Goal: Book appointment/travel/reservation

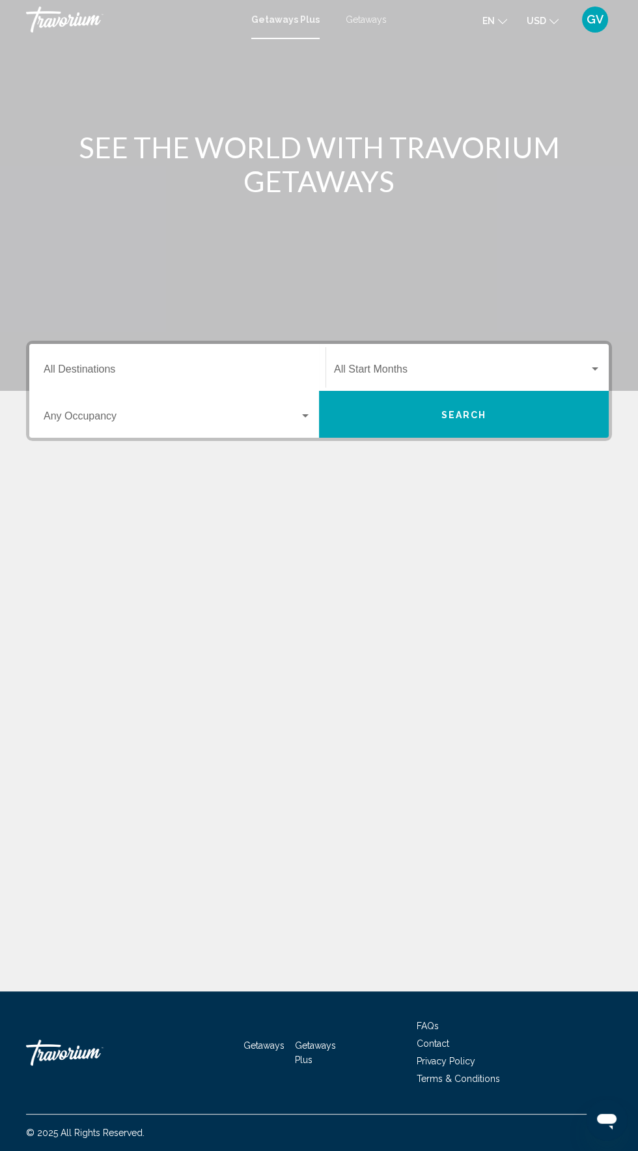
click at [382, 32] on div "Getaways Plus Getaways en English Español Français Italiano Português русский U…" at bounding box center [319, 19] width 638 height 27
click at [390, 38] on mat-toolbar "Getaways Plus Getaways en English Español Français Italiano Português русский U…" at bounding box center [319, 19] width 638 height 39
click at [382, 25] on div "Getaways Plus Getaways en English Español Français Italiano Português русский U…" at bounding box center [319, 19] width 638 height 27
click at [372, 3] on mat-toolbar "Getaways Plus Getaways en English Español Français Italiano Português русский U…" at bounding box center [319, 19] width 638 height 39
click at [387, 14] on div "Getaways Plus Getaways en English Español Français Italiano Português русский U…" at bounding box center [319, 19] width 638 height 27
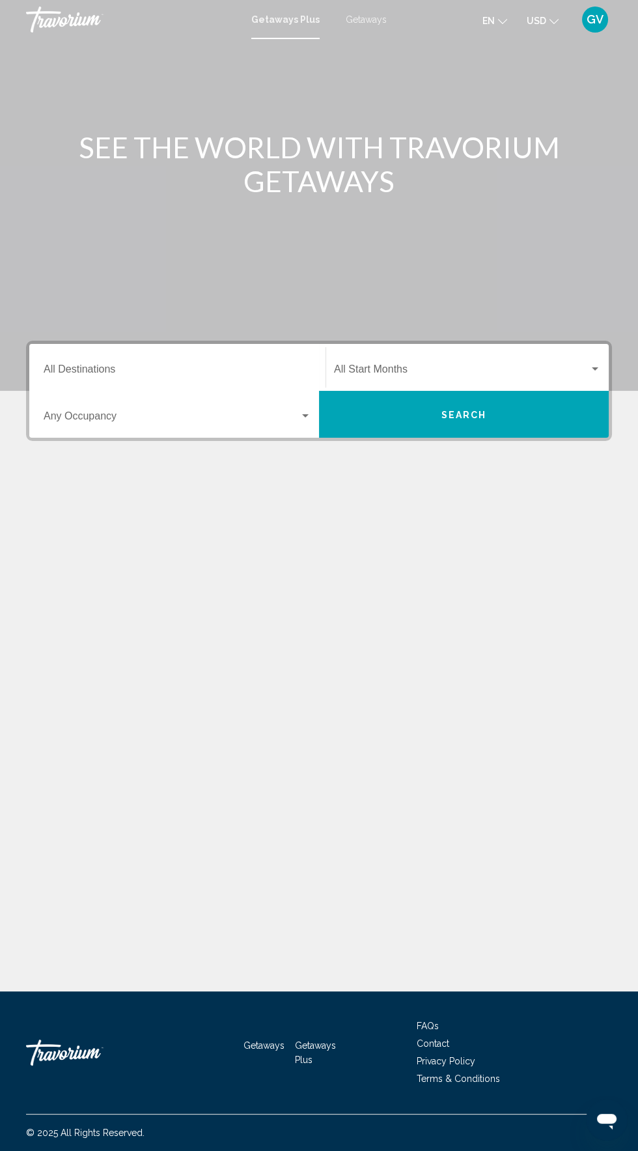
click at [387, 4] on mat-toolbar "Getaways Plus Getaways en English Español Français Italiano Português русский U…" at bounding box center [319, 19] width 638 height 39
click at [350, 16] on span "Getaways" at bounding box center [366, 19] width 41 height 10
click at [122, 367] on input "Destination All Destinations" at bounding box center [178, 372] width 268 height 12
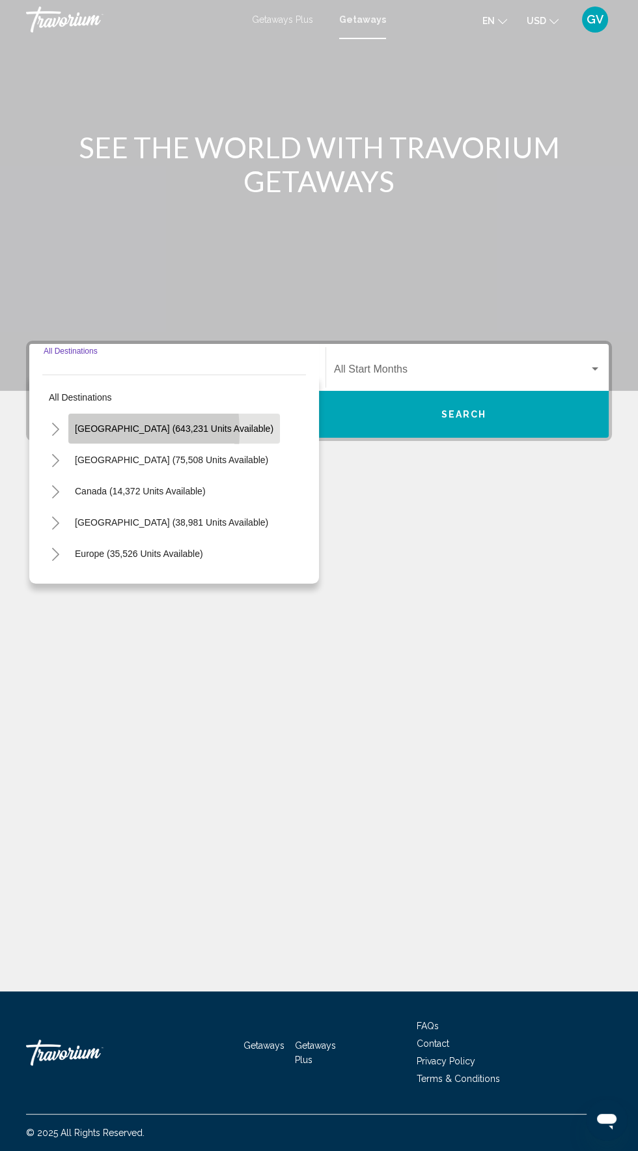
click at [71, 432] on button "United States (643,231 units available)" at bounding box center [174, 429] width 212 height 30
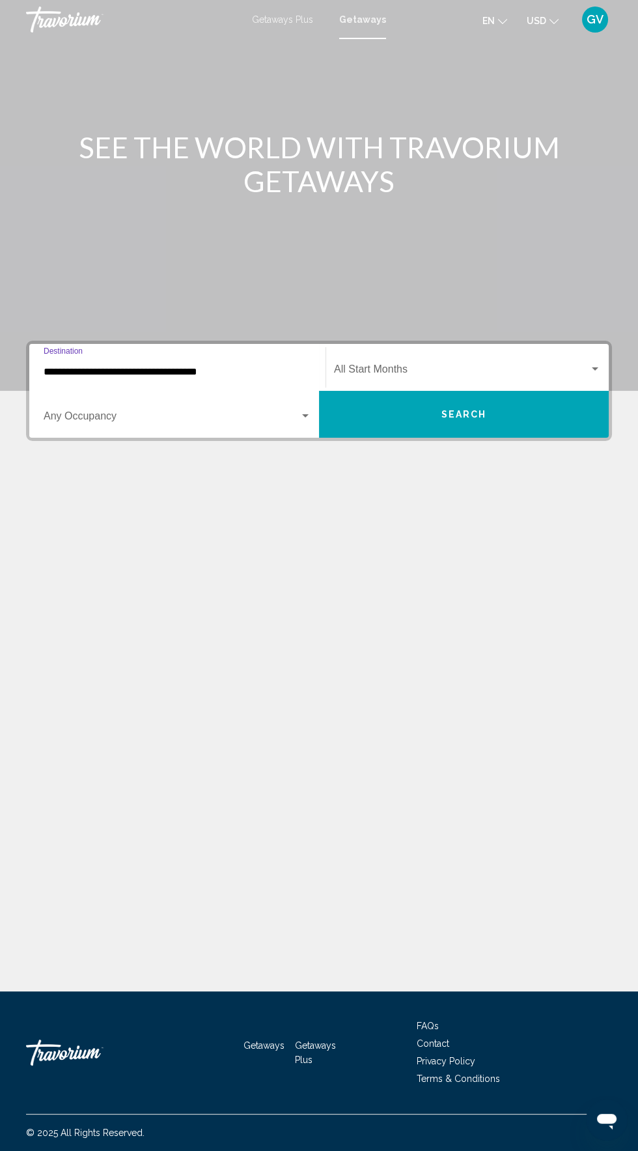
click at [216, 369] on input "**********" at bounding box center [178, 372] width 268 height 12
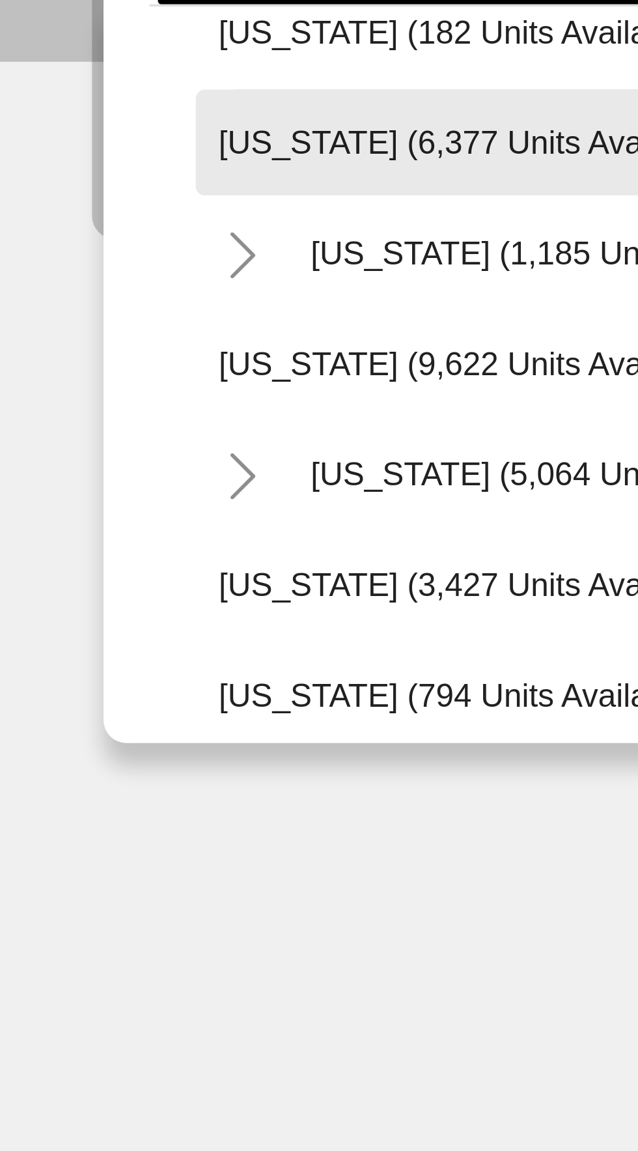
scroll to position [483, 0]
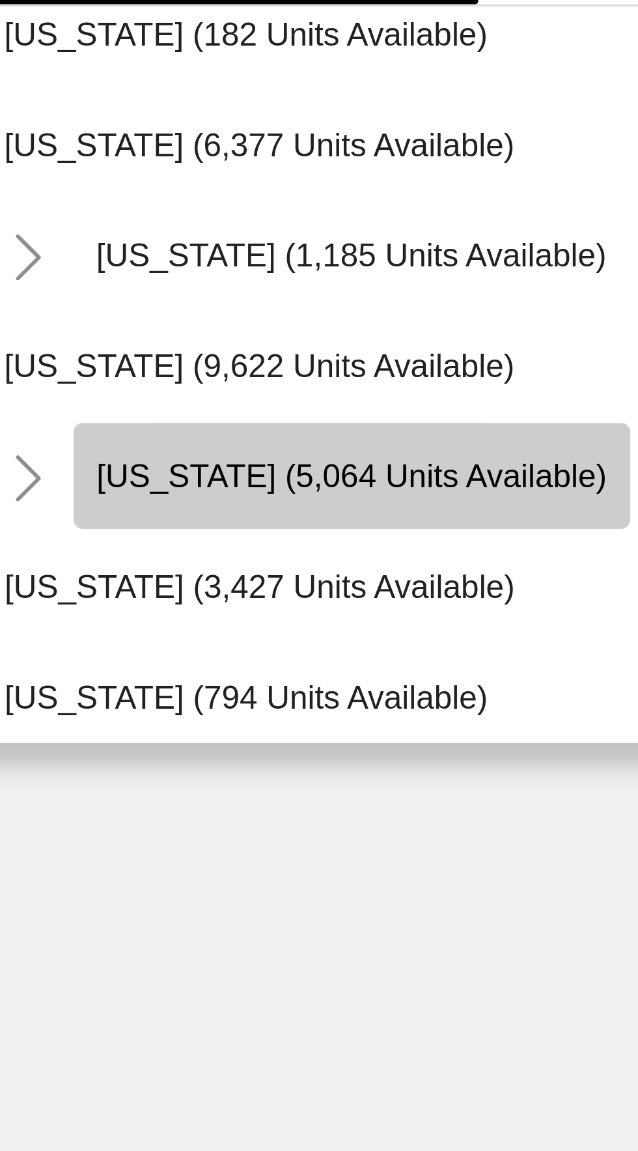
click at [154, 508] on span "Massachusetts (5,064 units available)" at bounding box center [160, 508] width 145 height 10
type input "**********"
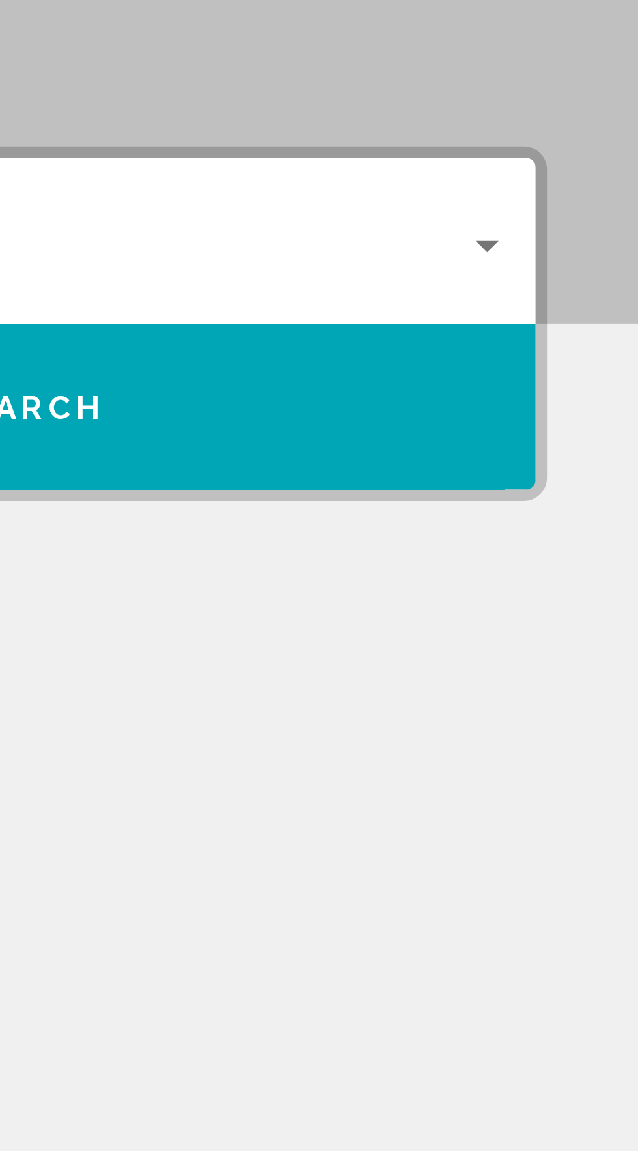
click at [600, 367] on div "Search widget" at bounding box center [595, 369] width 12 height 10
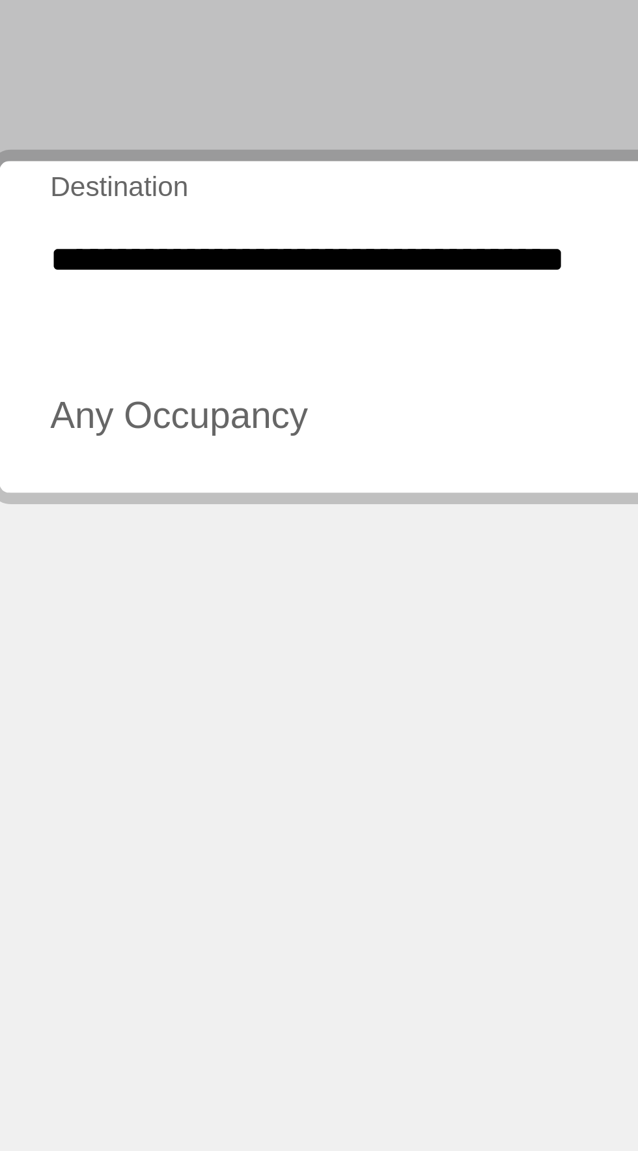
click at [186, 367] on div at bounding box center [319, 575] width 638 height 1151
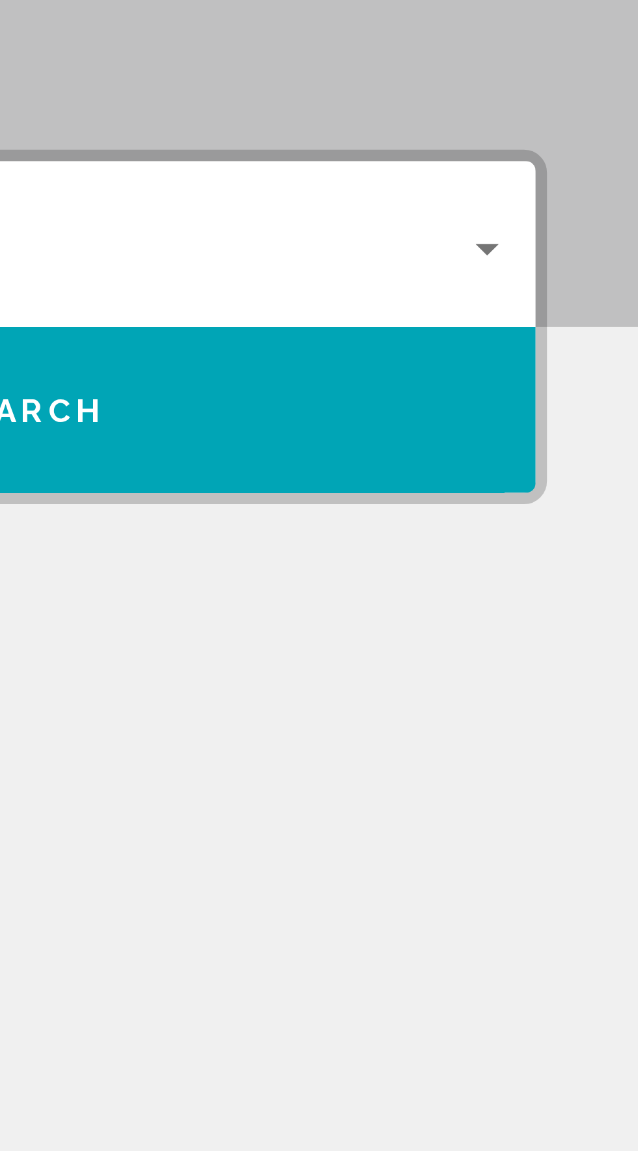
click at [600, 367] on div "Search widget" at bounding box center [595, 369] width 12 height 10
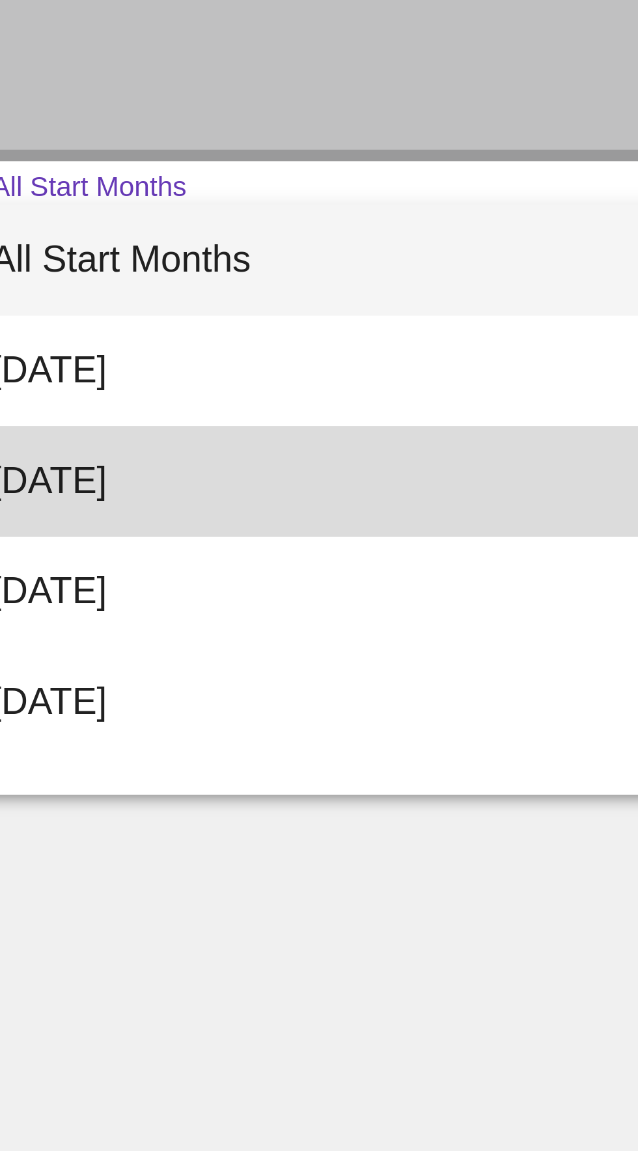
click at [421, 436] on span "[DATE]" at bounding box center [467, 434] width 267 height 31
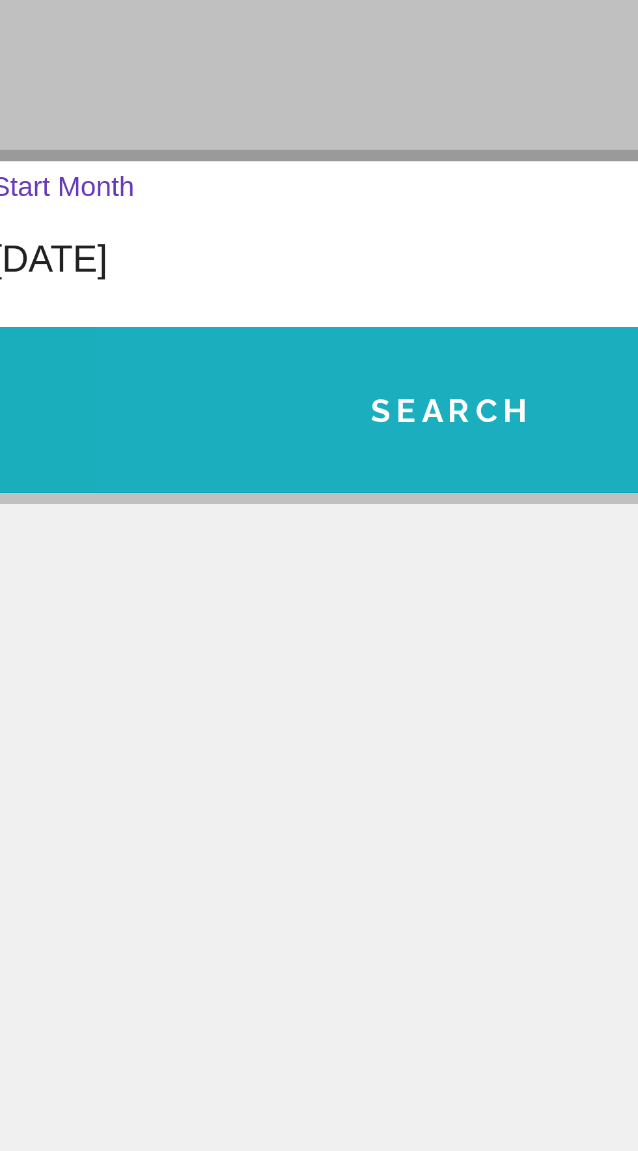
click at [473, 411] on span "Search" at bounding box center [465, 415] width 46 height 10
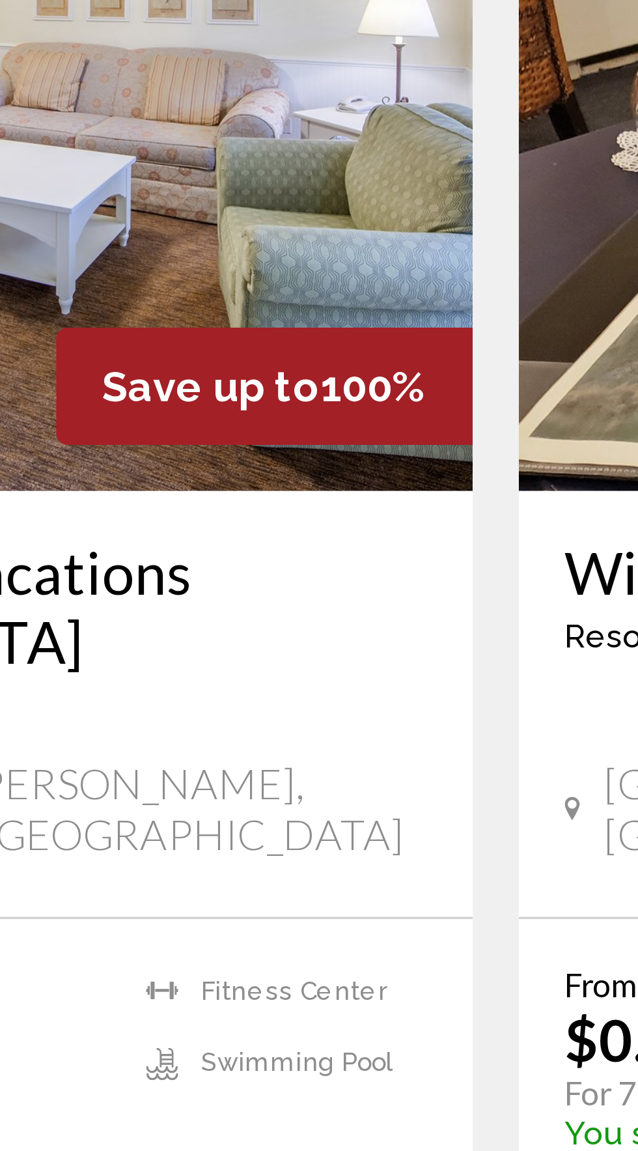
scroll to position [140, 0]
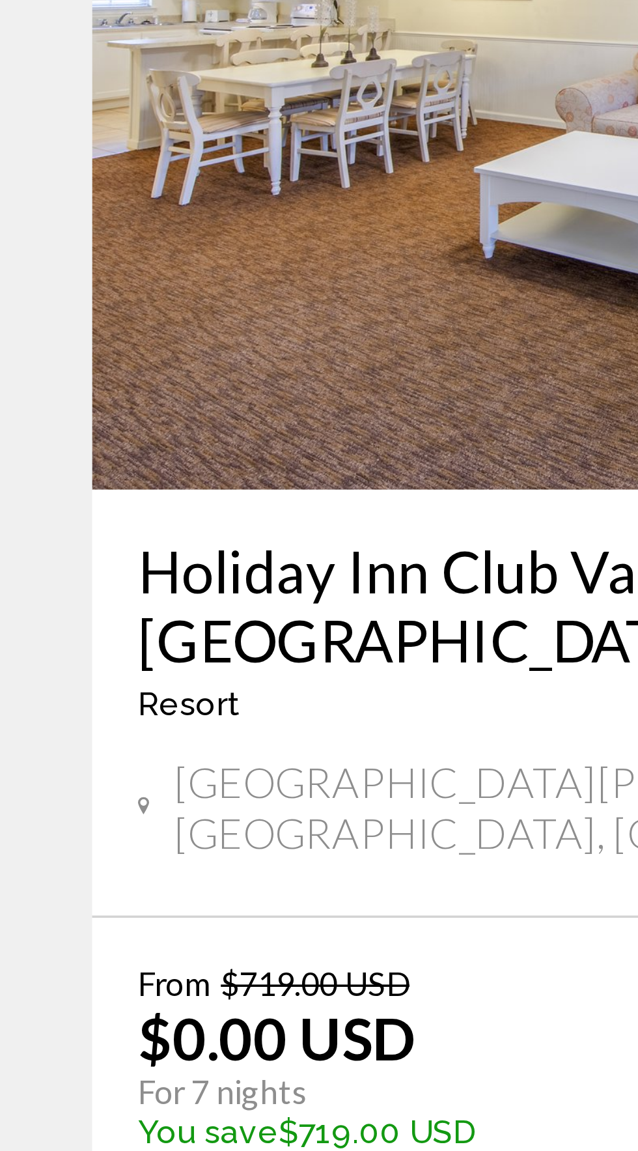
click at [157, 935] on span "View Resort" at bounding box center [144, 940] width 77 height 10
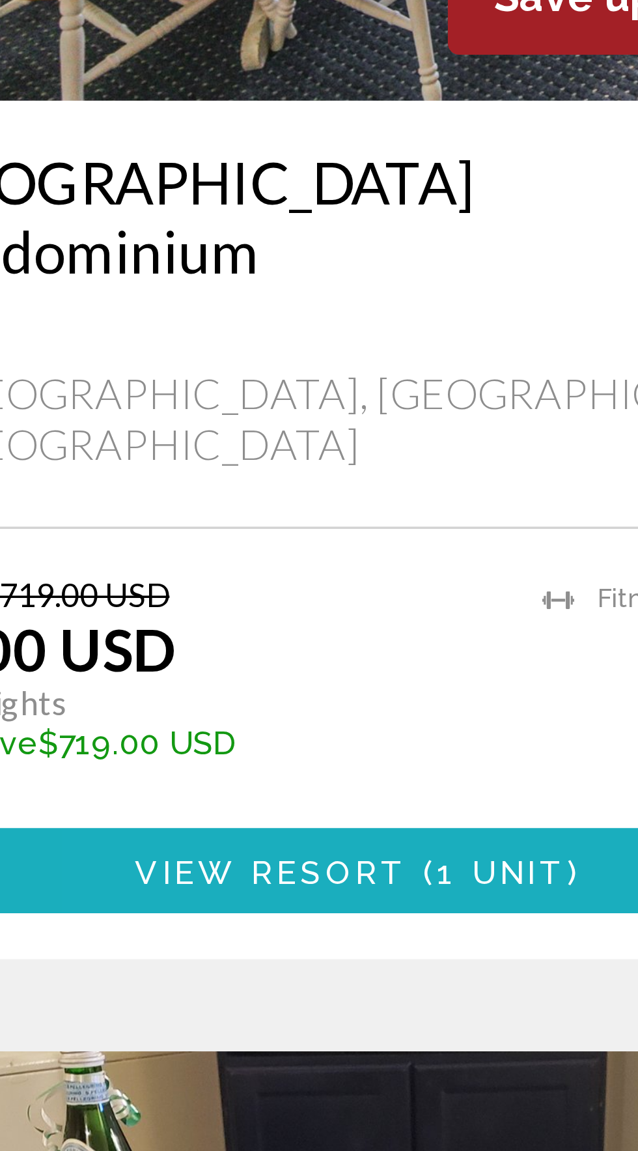
click at [499, 597] on span "1 unit" at bounding box center [509, 602] width 37 height 10
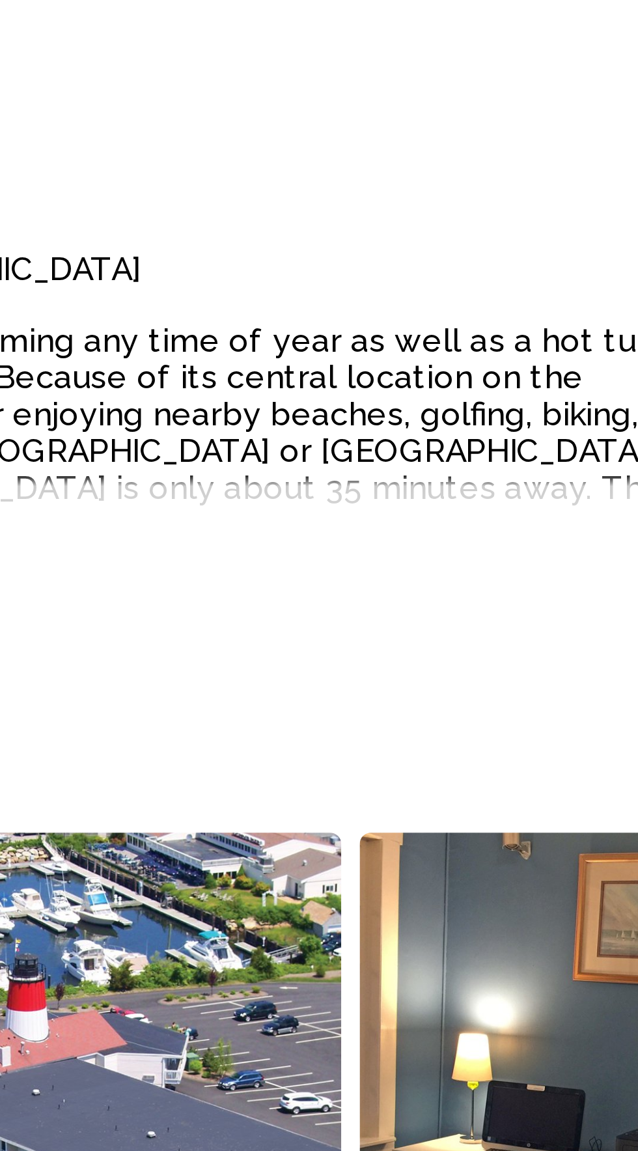
click at [494, 856] on div "Read more" at bounding box center [366, 874] width 494 height 36
click at [499, 856] on div "Read more" at bounding box center [366, 874] width 494 height 36
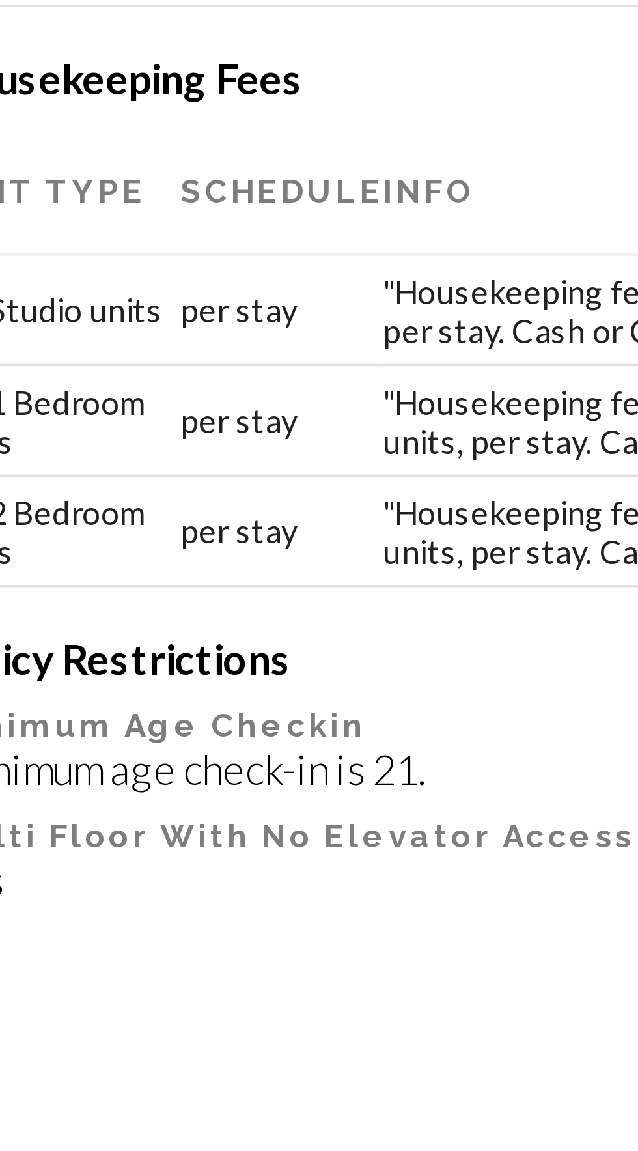
scroll to position [915, 0]
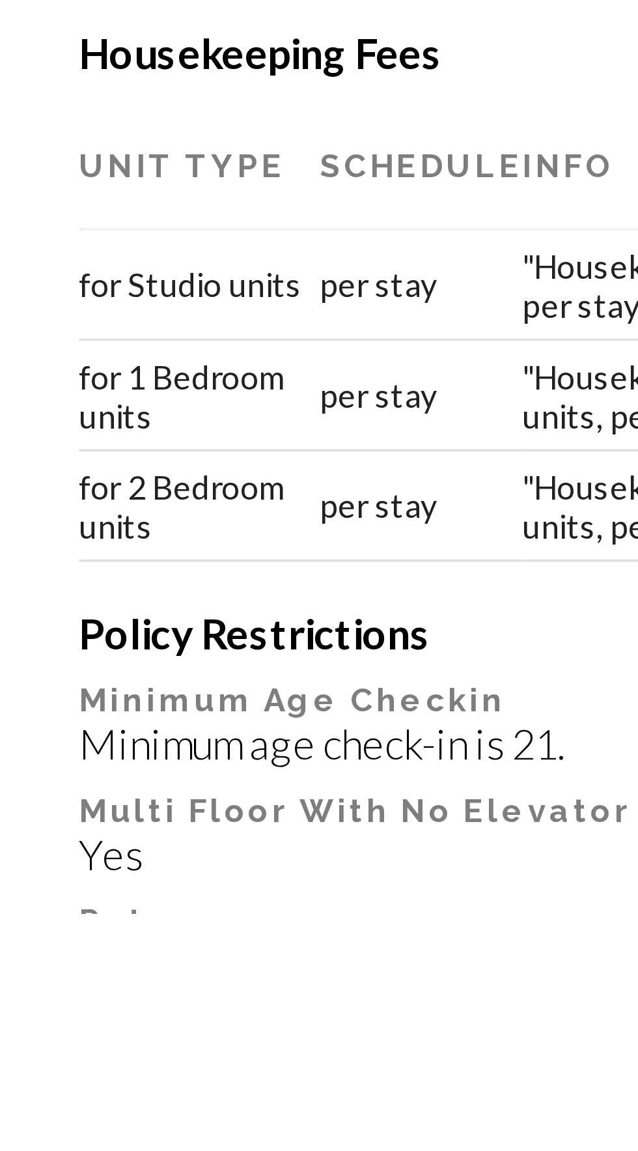
click at [142, 1127] on div "Yes" at bounding box center [319, 1134] width 586 height 14
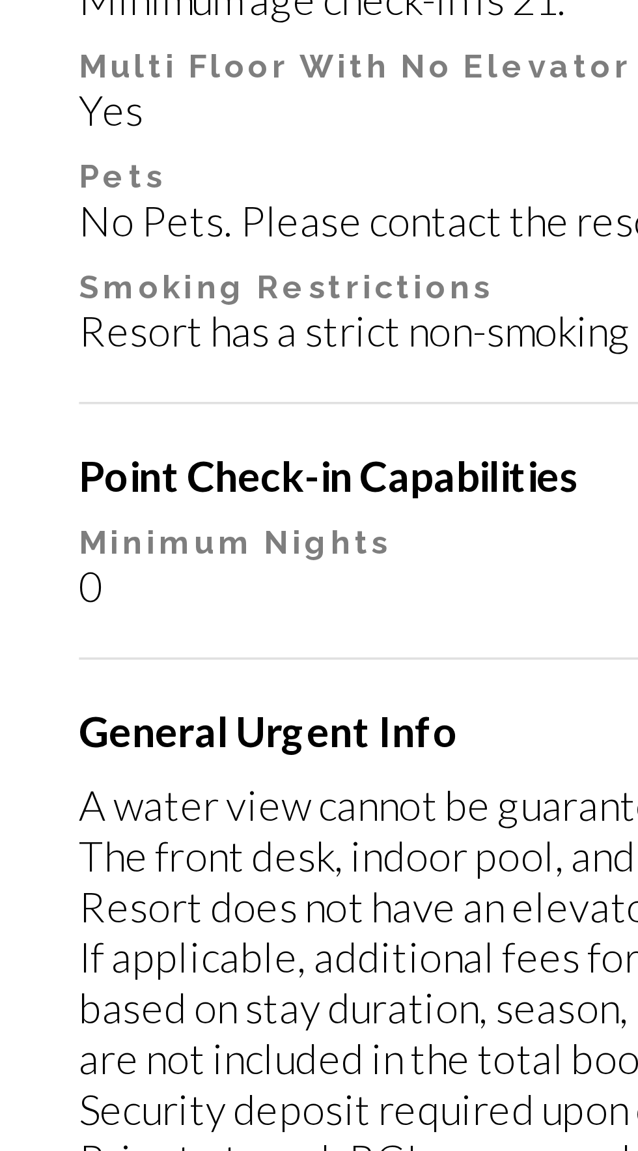
scroll to position [1292, 0]
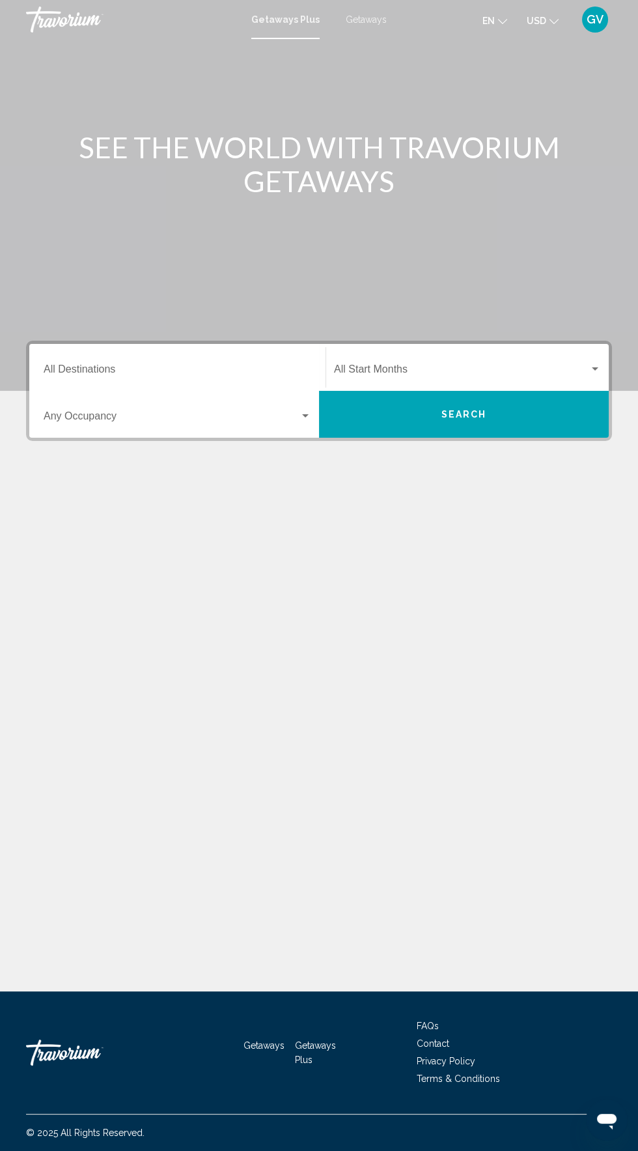
click at [596, 366] on div "Search widget" at bounding box center [595, 369] width 12 height 10
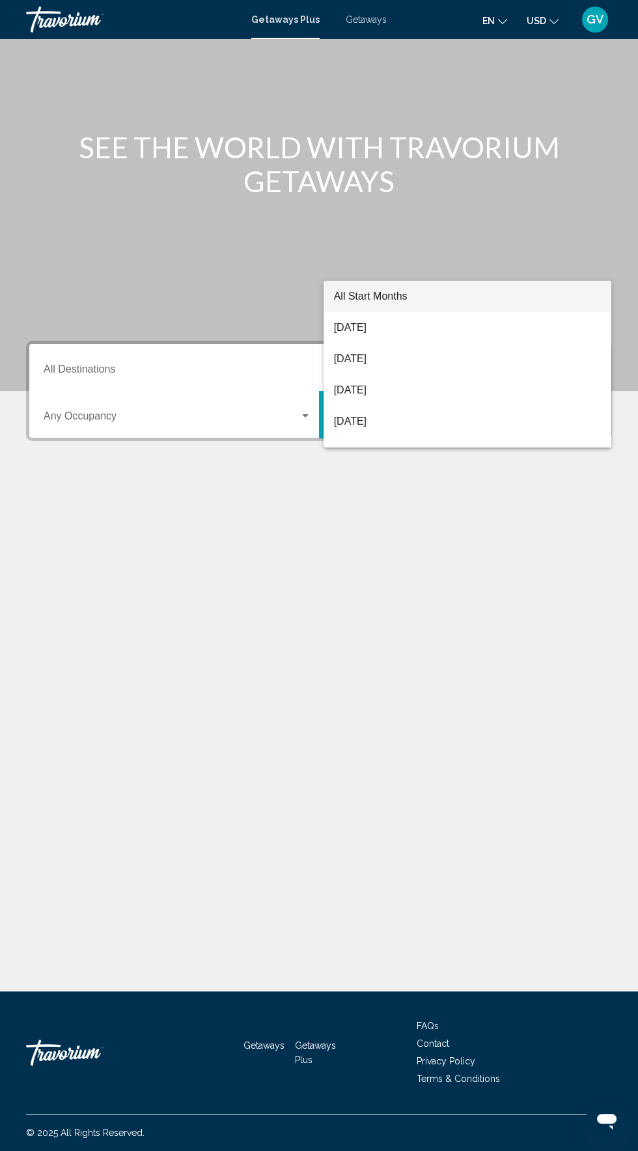
scroll to position [92, 0]
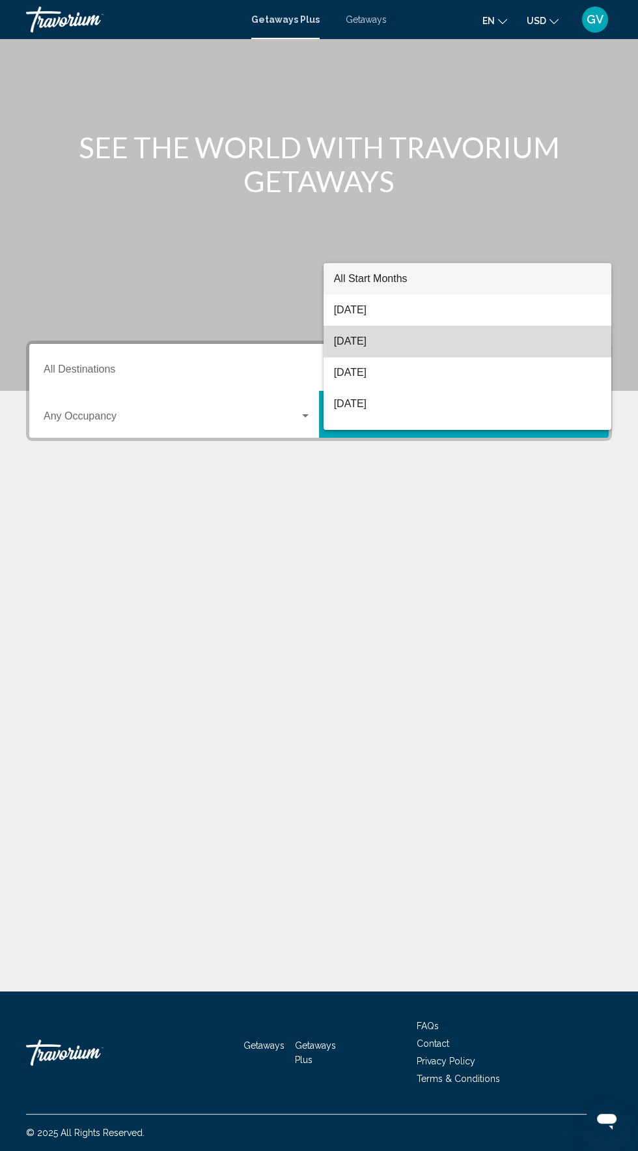
click at [400, 337] on span "[DATE]" at bounding box center [467, 341] width 267 height 31
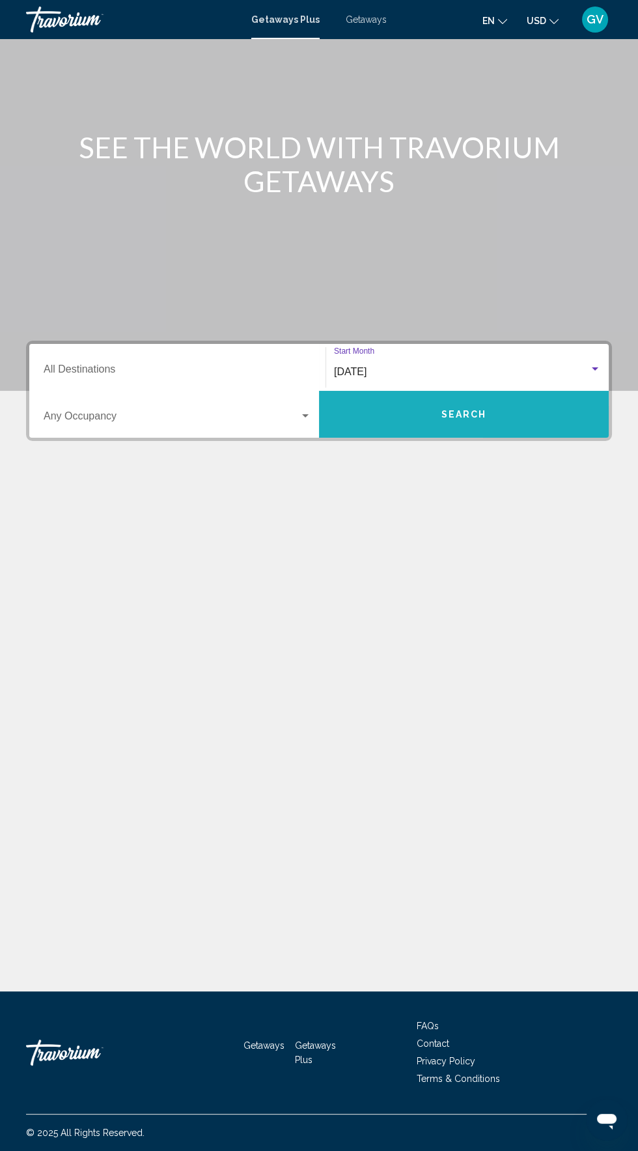
click at [487, 391] on button "Search" at bounding box center [464, 414] width 290 height 47
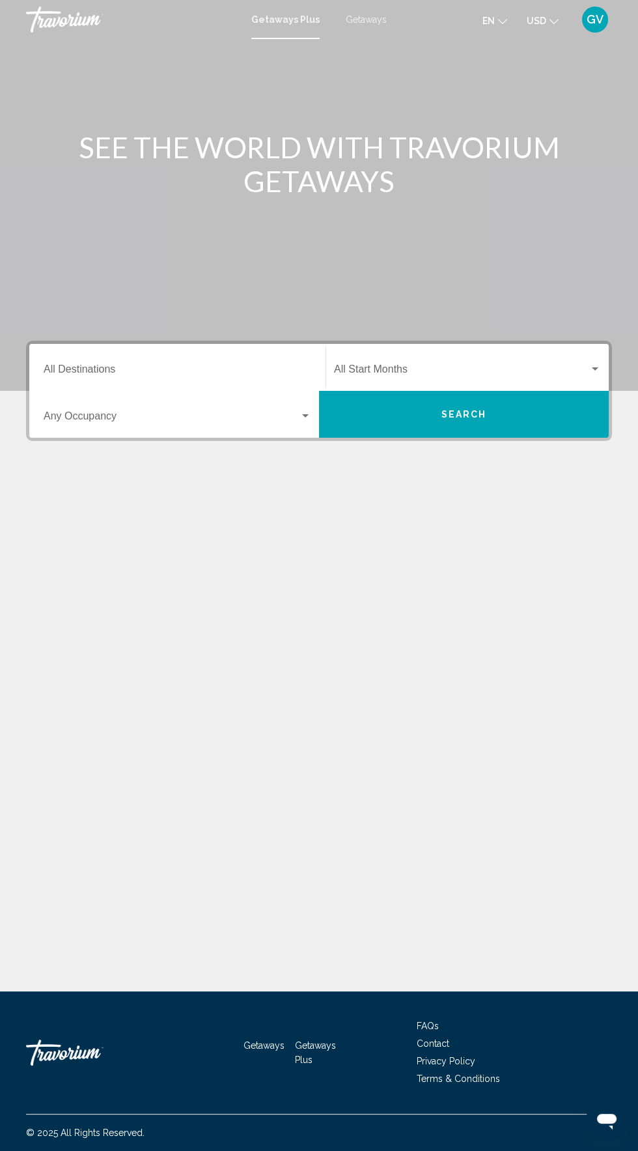
click at [518, 291] on div "Main content" at bounding box center [319, 195] width 638 height 391
click at [580, 371] on span "Search widget" at bounding box center [461, 372] width 255 height 12
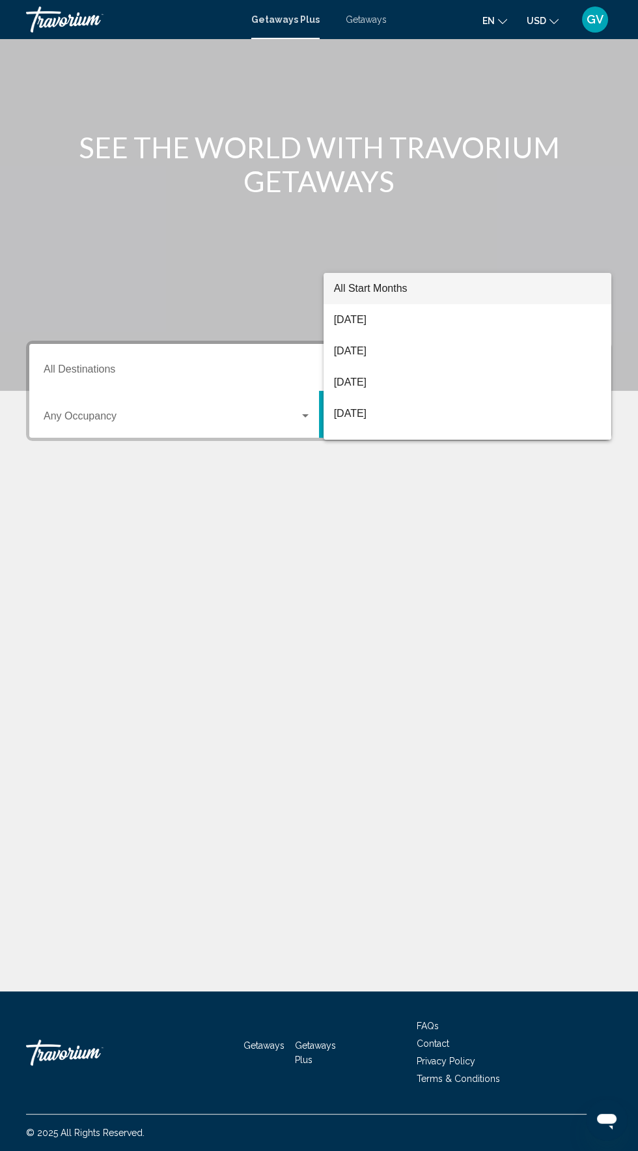
scroll to position [92, 0]
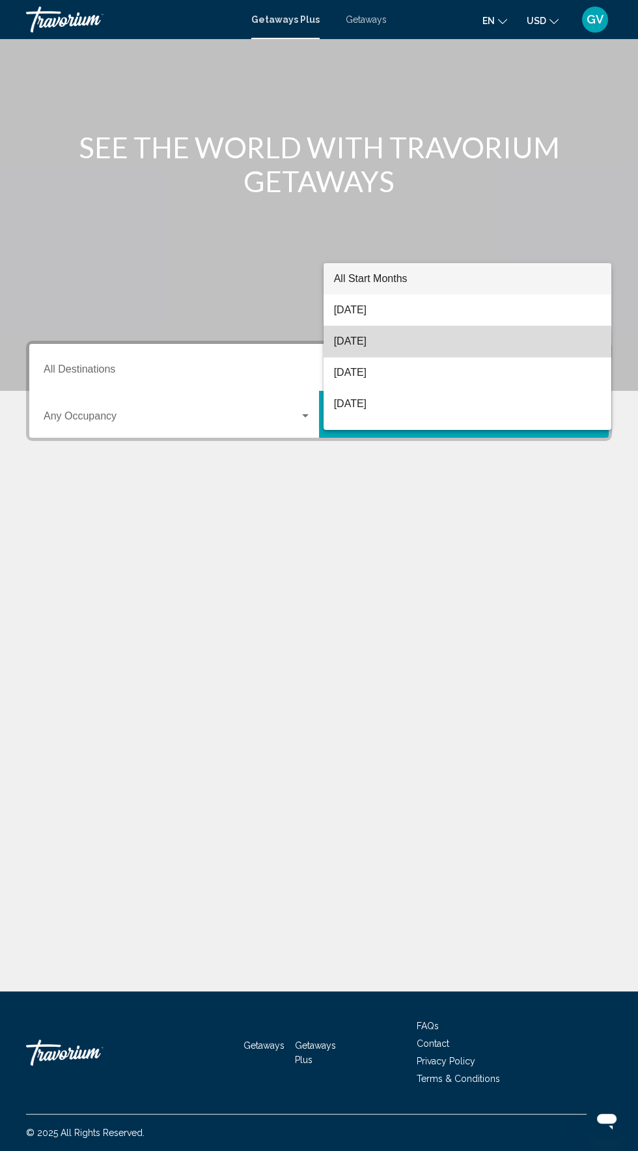
click at [402, 351] on span "[DATE]" at bounding box center [467, 341] width 267 height 31
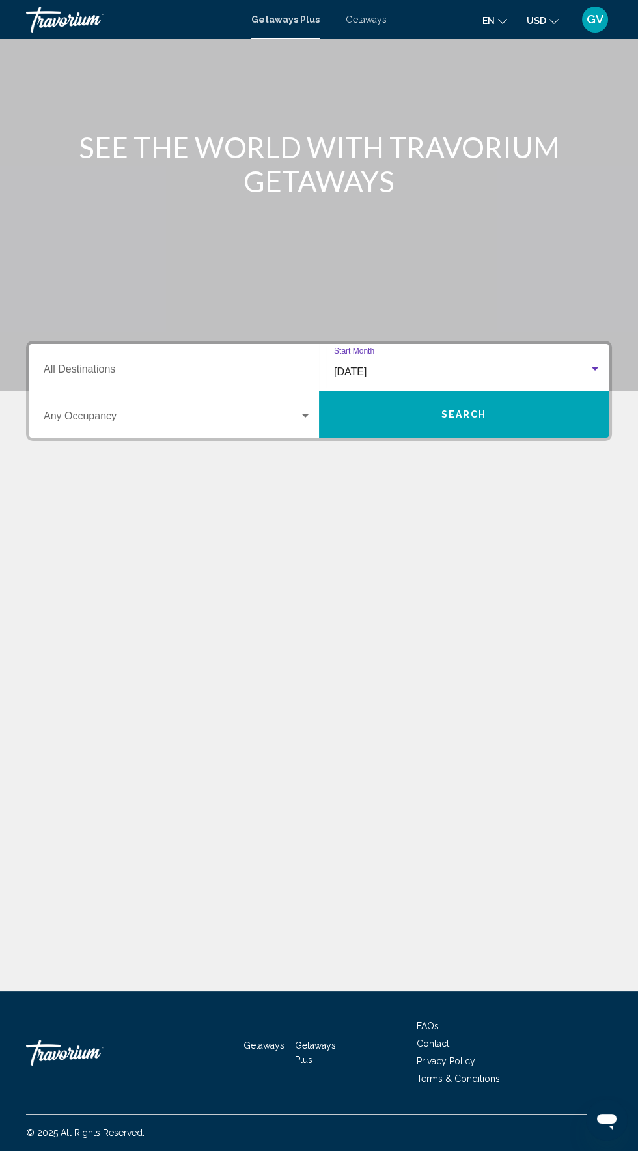
click at [384, 34] on mat-toolbar "Getaways Plus Getaways en English Español Français Italiano Português русский U…" at bounding box center [319, 19] width 638 height 39
click at [372, 11] on div "Getaways Plus Getaways en English Español Français Italiano Português русский U…" at bounding box center [319, 19] width 638 height 27
click at [386, 16] on div "Getaways Plus Getaways en English Español Français Italiano Português русский U…" at bounding box center [319, 19] width 638 height 27
click at [374, 25] on div "Getaways Plus Getaways en English Español Français Italiano Português русский U…" at bounding box center [319, 19] width 638 height 27
click at [376, 35] on mat-toolbar "Getaways Plus Getaways en English Español Français Italiano Português русский U…" at bounding box center [319, 19] width 638 height 39
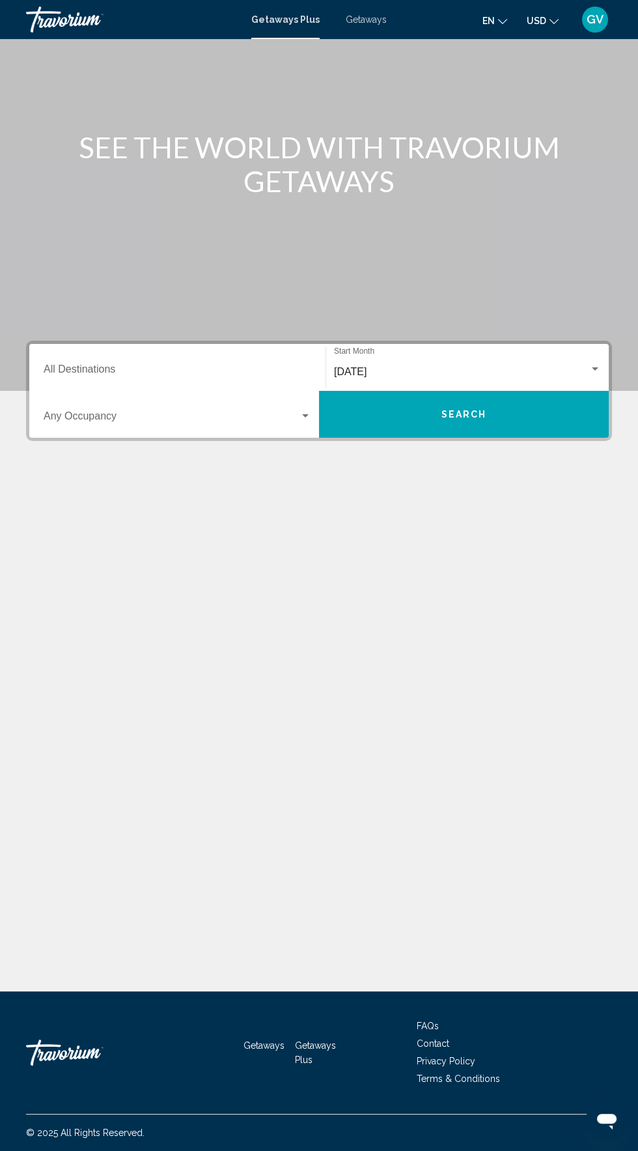
click at [387, 25] on div "Getaways Plus Getaways en English Español Français Italiano Português русский U…" at bounding box center [319, 19] width 638 height 27
click at [393, 8] on div "Getaways Plus Getaways en English Español Français Italiano Português русский U…" at bounding box center [319, 19] width 638 height 27
click at [283, 18] on span "Getaways Plus" at bounding box center [285, 19] width 68 height 10
click at [484, 408] on span "Search" at bounding box center [465, 413] width 46 height 10
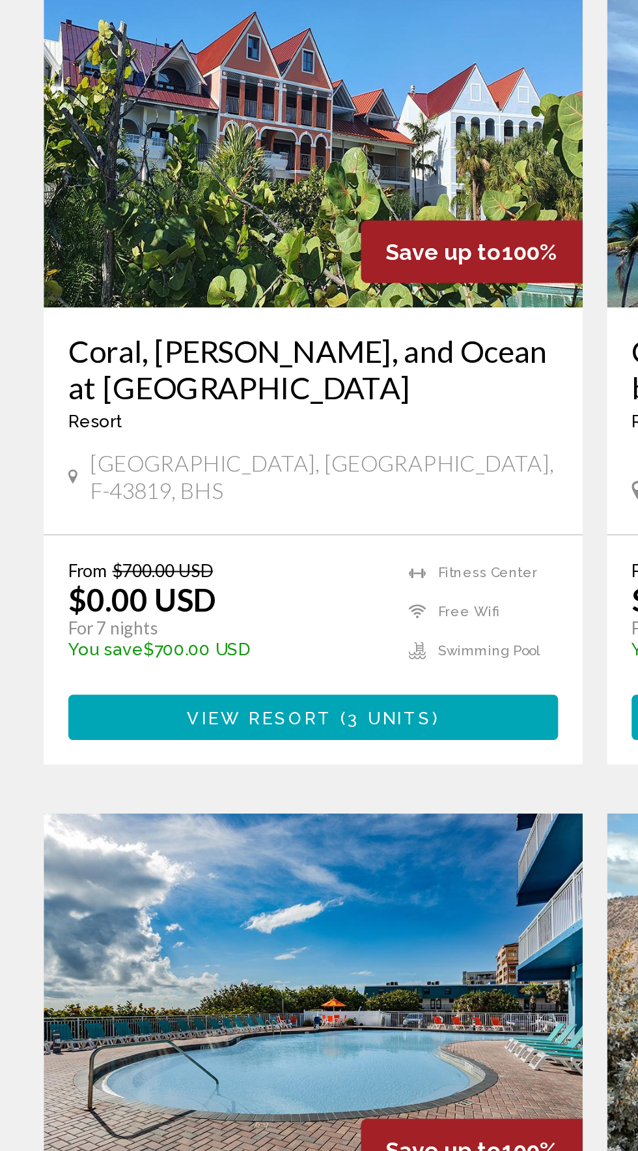
scroll to position [309, 0]
click at [214, 560] on button "View Resort ( 3 units )" at bounding box center [169, 566] width 260 height 24
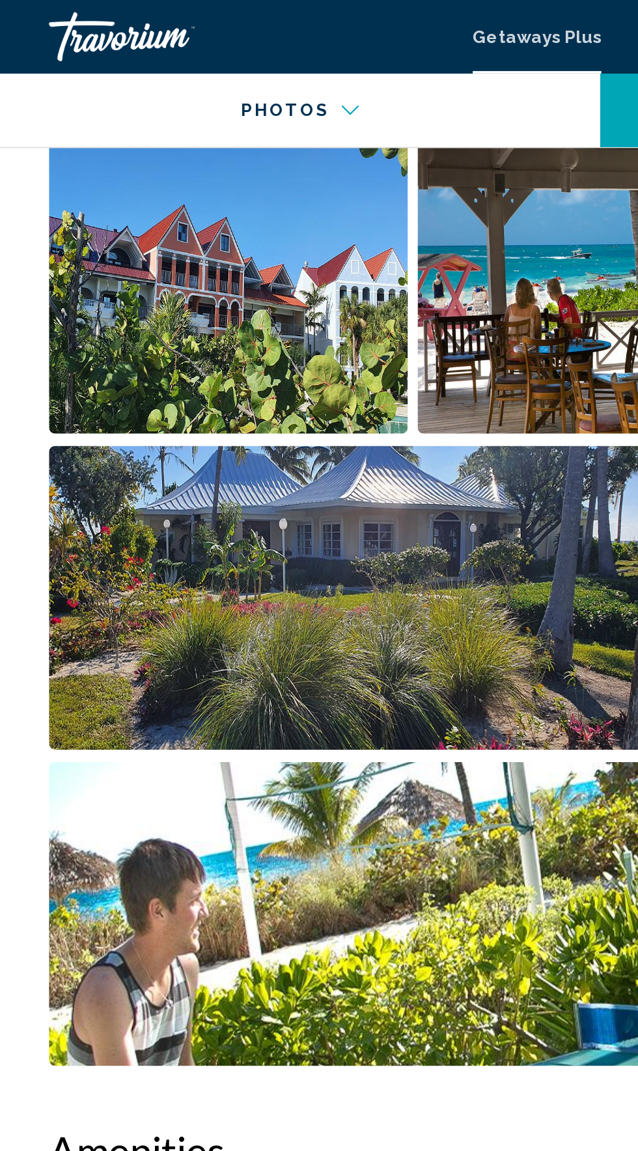
scroll to position [878, 0]
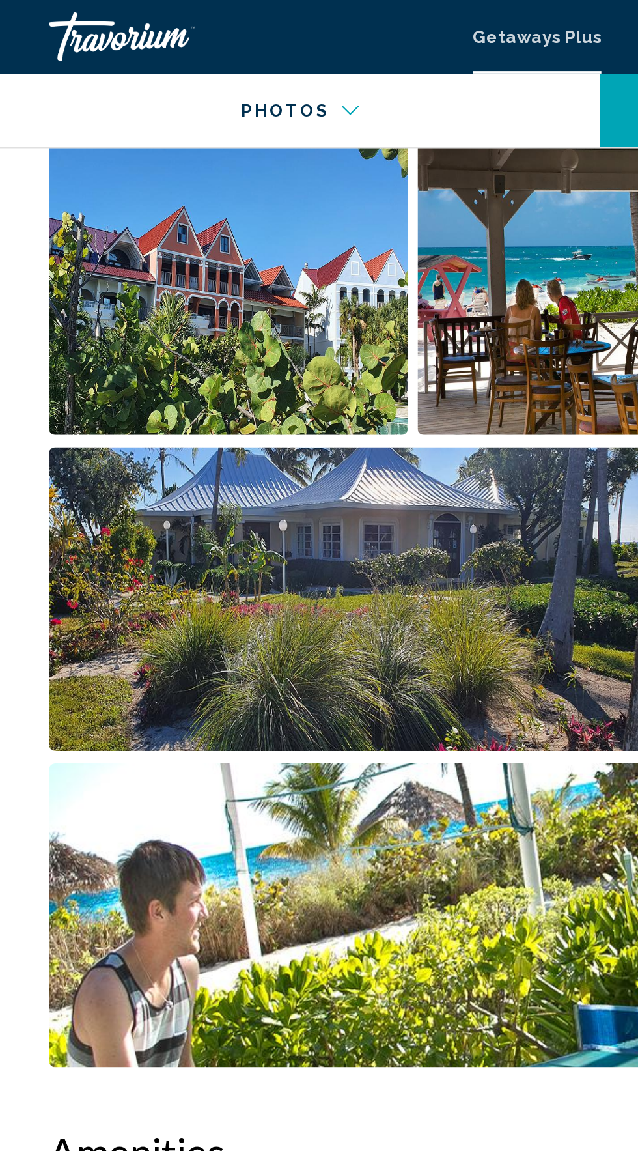
click at [148, 150] on img "Open full-screen image slider" at bounding box center [121, 150] width 191 height 161
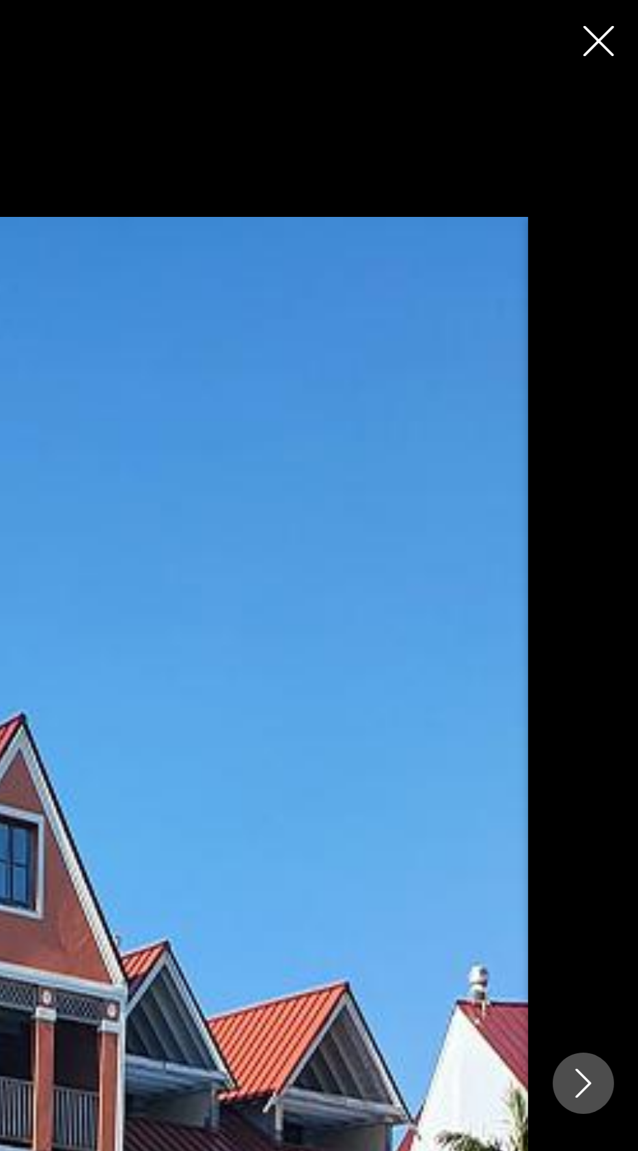
click at [522, 265] on img "Main content" at bounding box center [319, 575] width 521 height 921
click at [606, 581] on icon "Next image" at bounding box center [609, 576] width 8 height 16
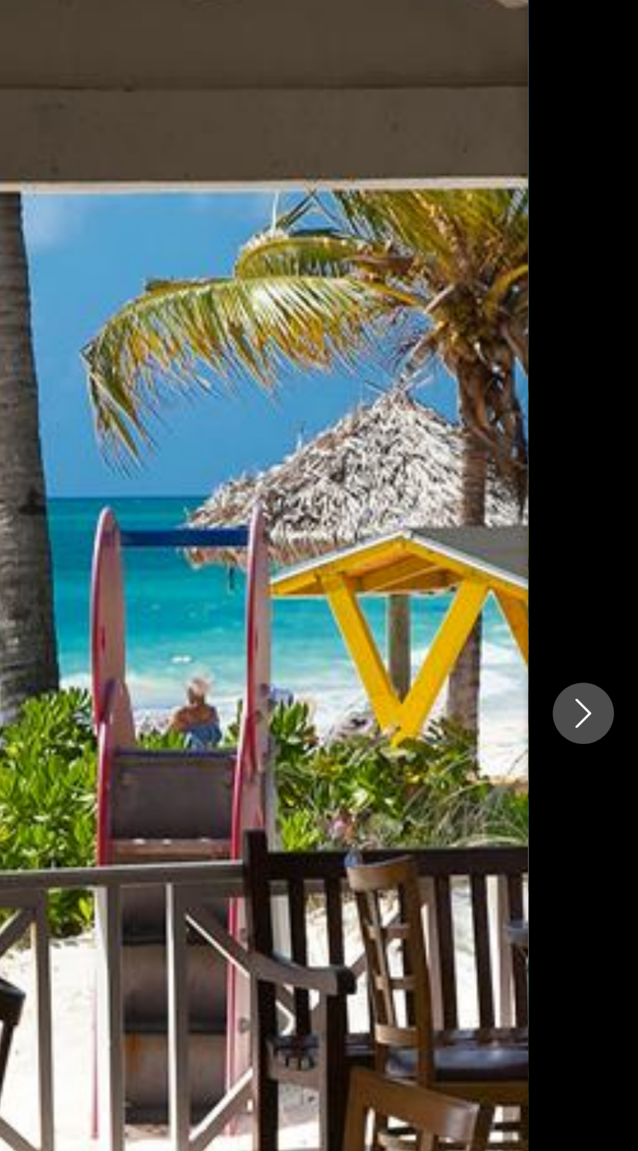
click at [613, 583] on icon "Next image" at bounding box center [609, 576] width 16 height 16
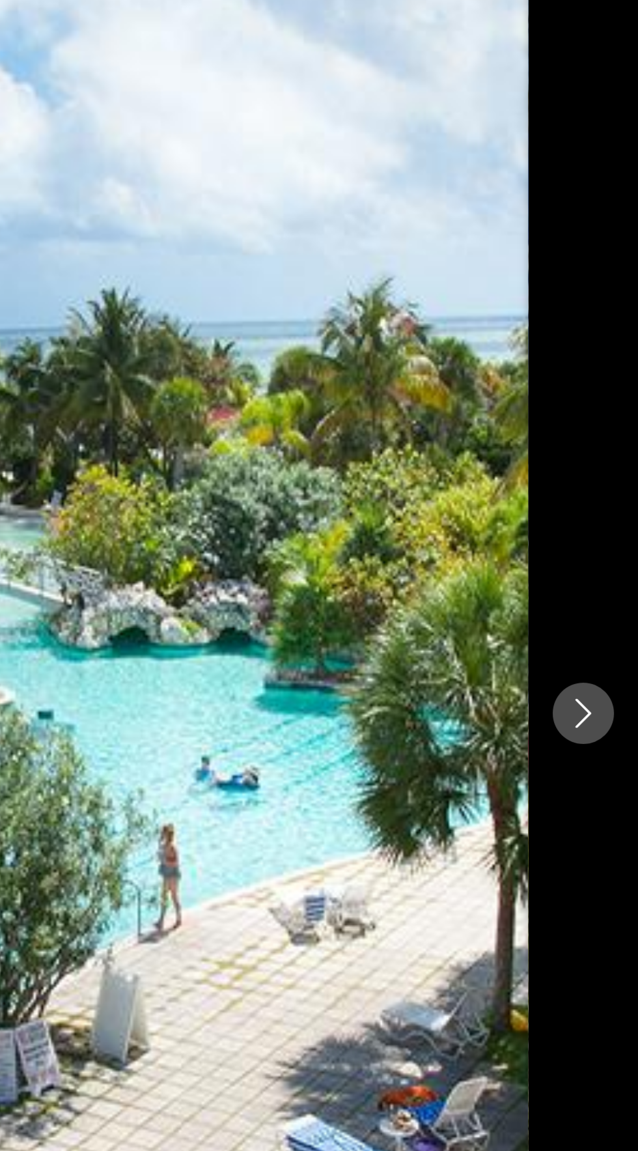
click at [615, 583] on icon "Next image" at bounding box center [609, 576] width 16 height 16
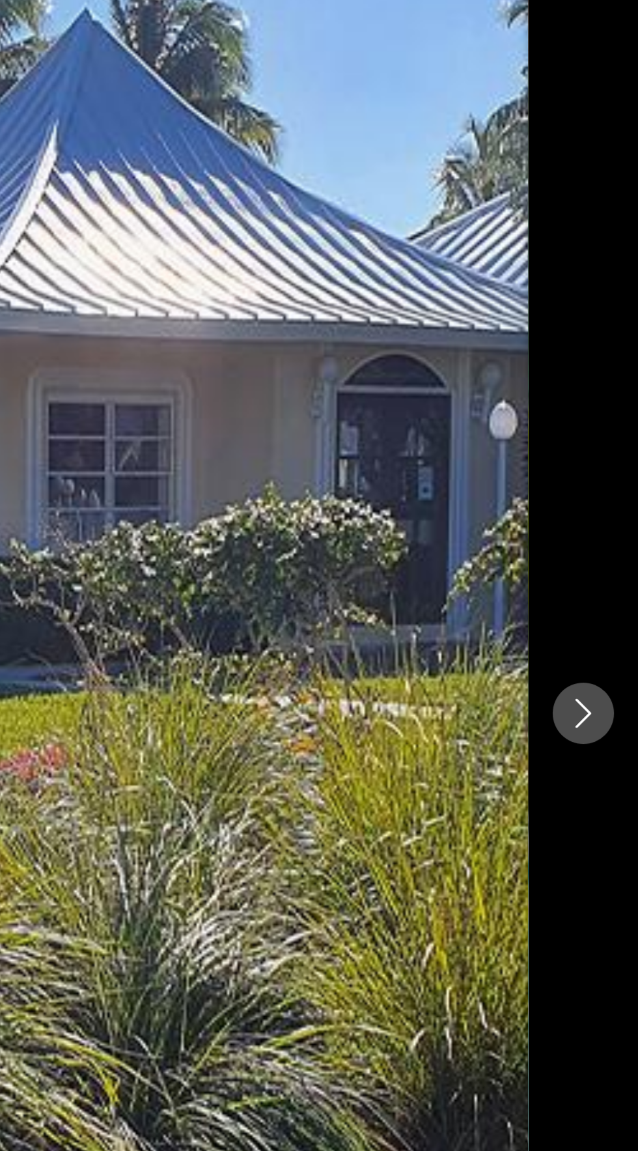
click at [608, 592] on button "Next image" at bounding box center [609, 575] width 33 height 33
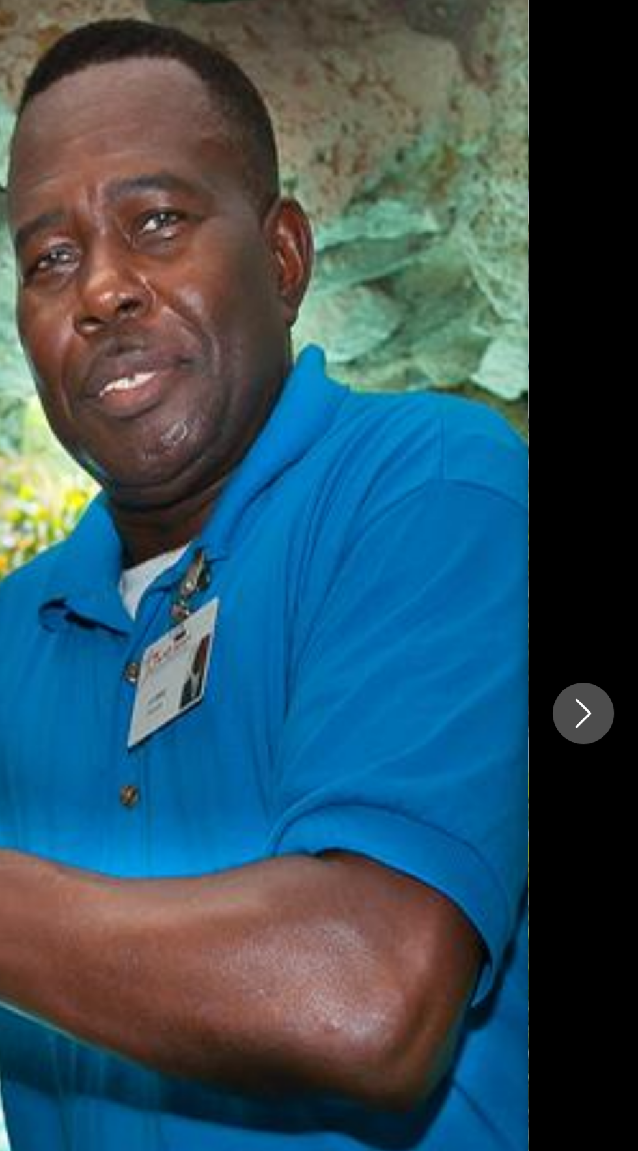
click at [608, 583] on icon "Next image" at bounding box center [609, 576] width 16 height 16
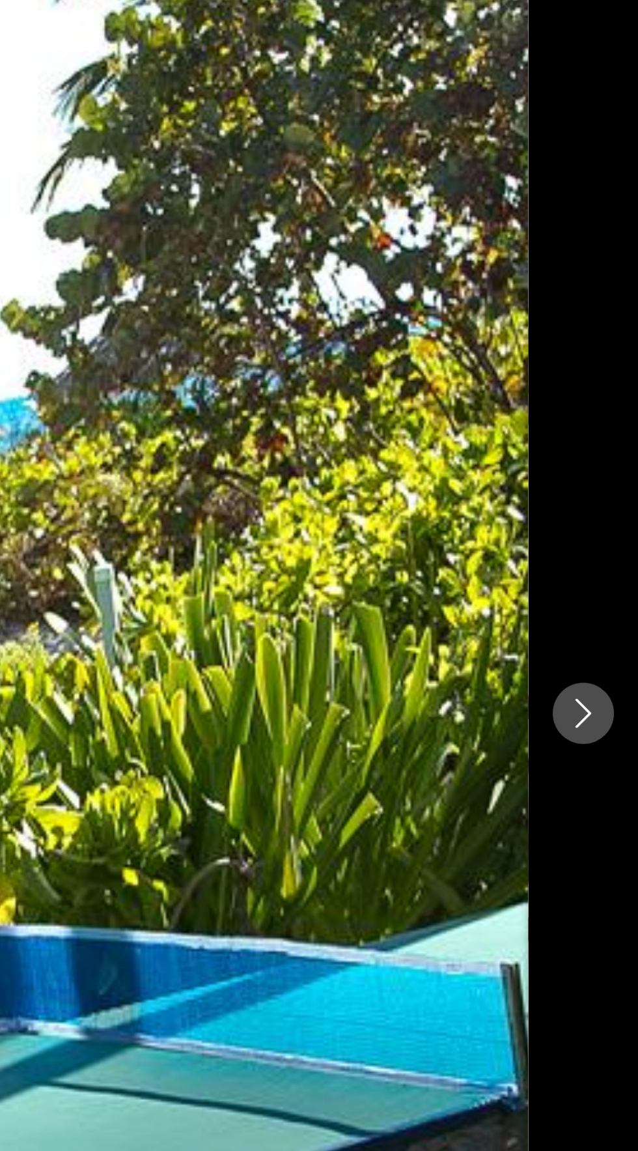
click at [613, 592] on button "Next image" at bounding box center [609, 575] width 33 height 33
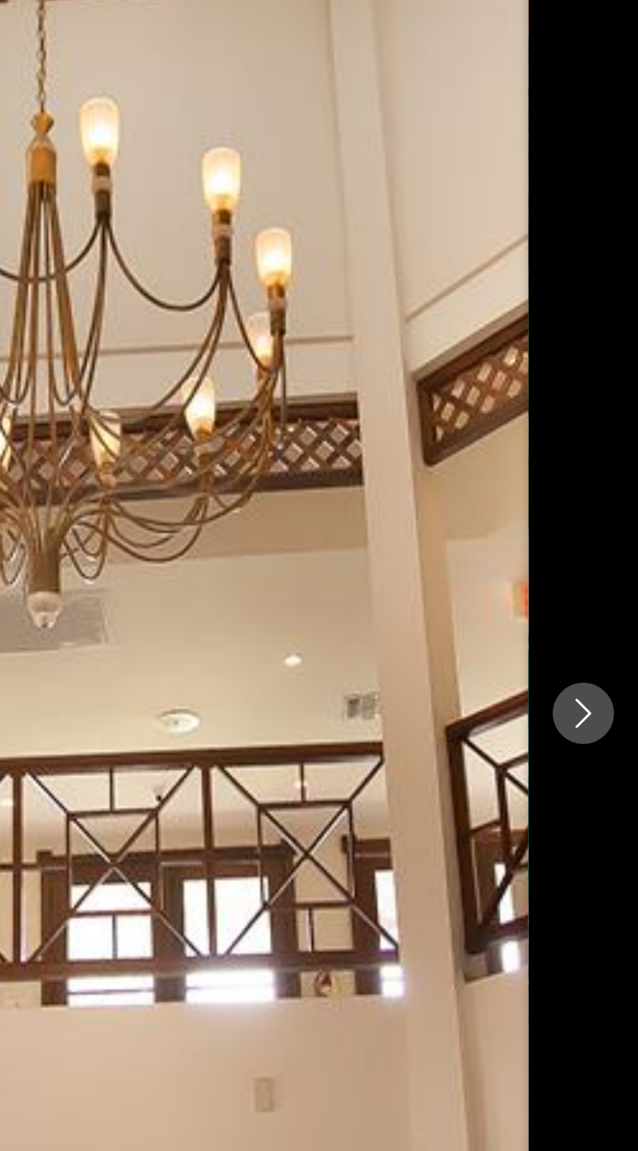
click at [615, 583] on icon "Next image" at bounding box center [609, 576] width 16 height 16
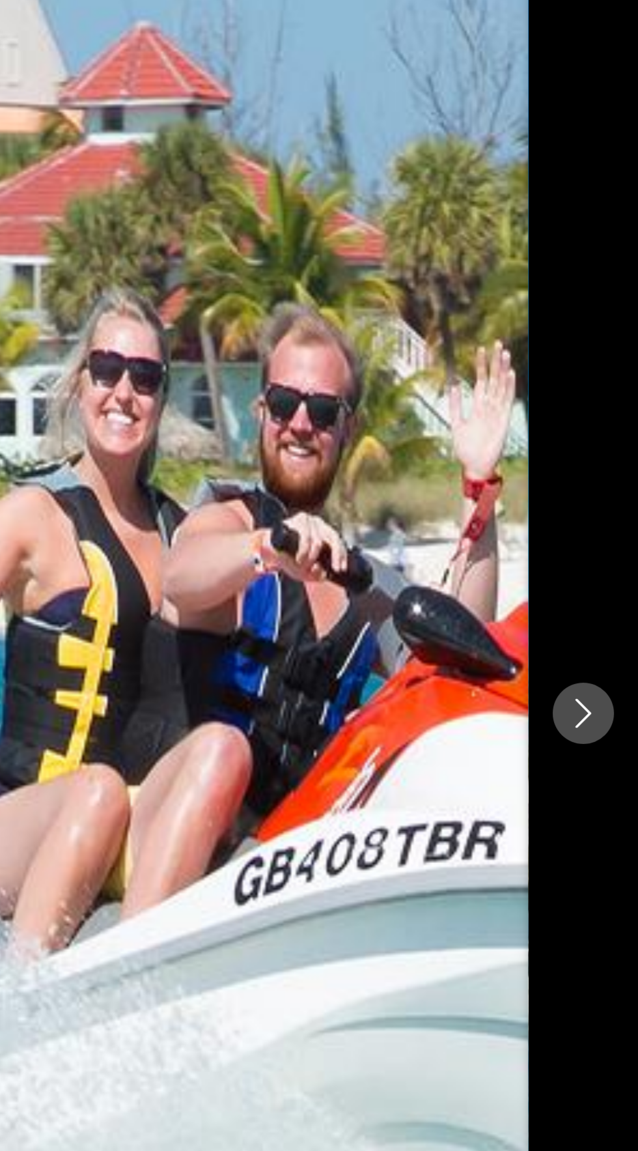
click at [618, 592] on button "Next image" at bounding box center [609, 575] width 33 height 33
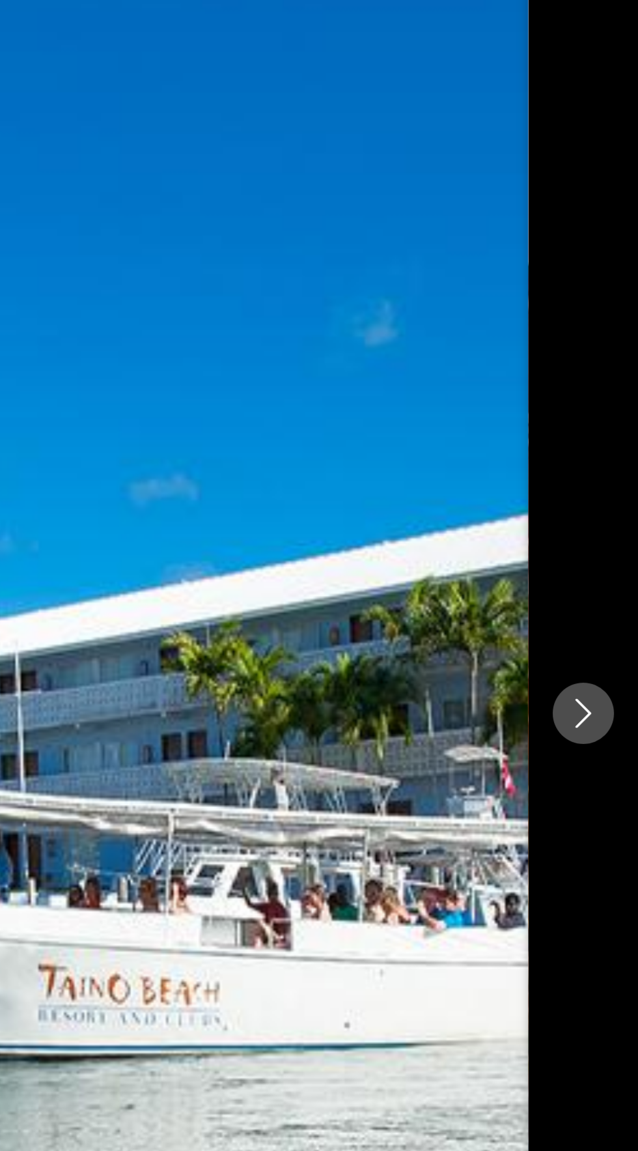
click at [616, 583] on icon "Next image" at bounding box center [609, 576] width 16 height 16
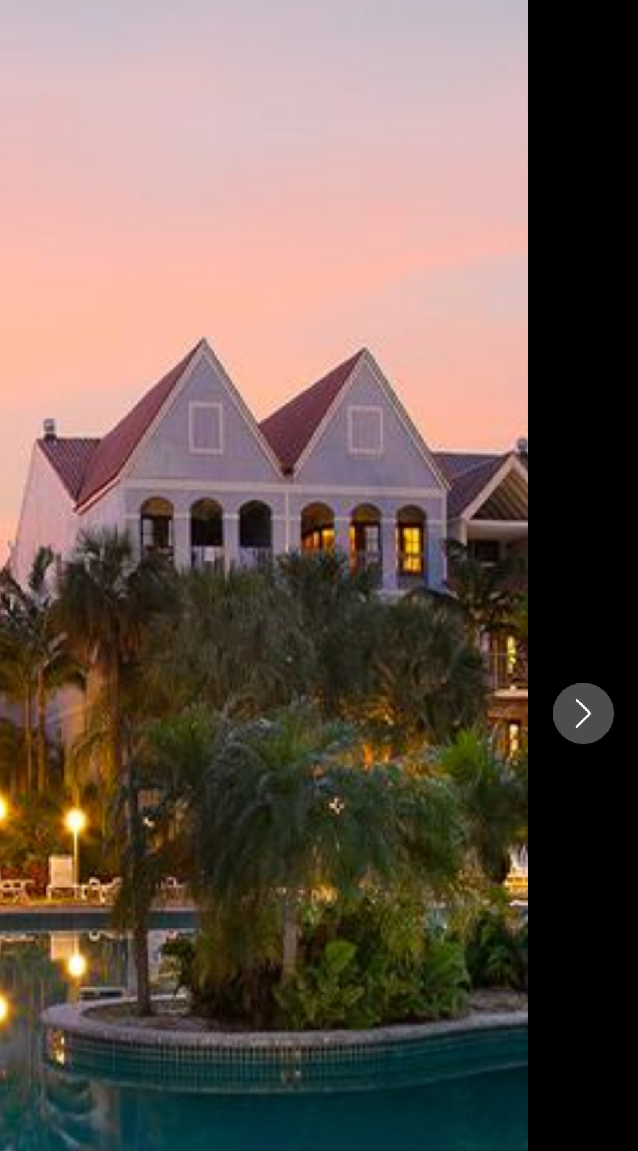
click at [615, 583] on icon "Next image" at bounding box center [609, 576] width 16 height 16
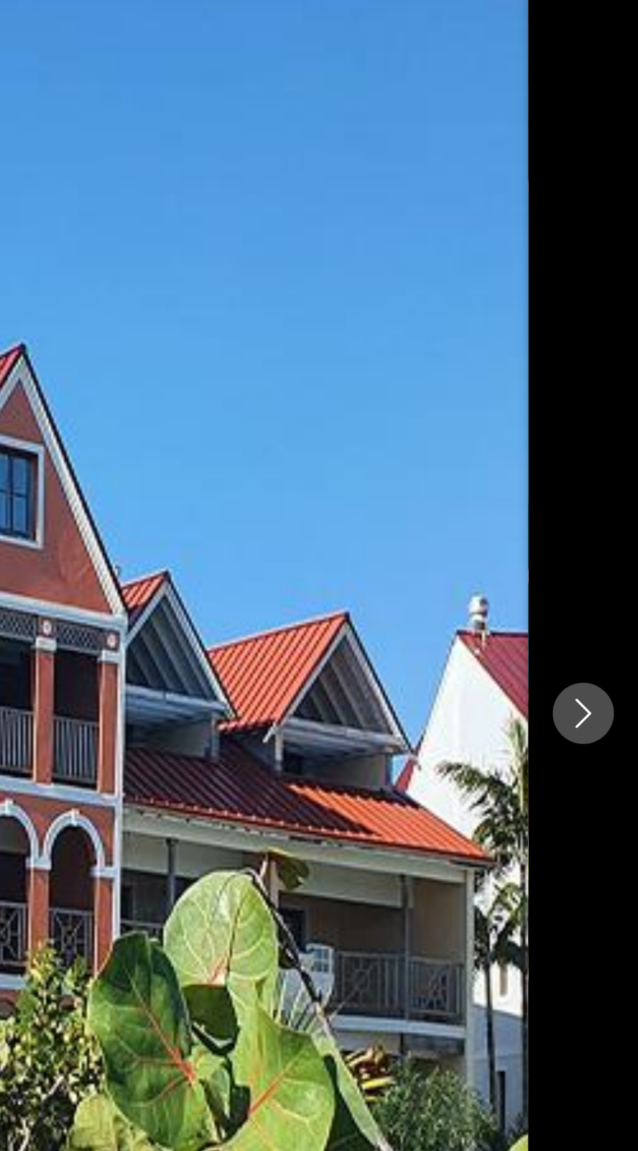
click at [617, 592] on button "Next image" at bounding box center [609, 575] width 33 height 33
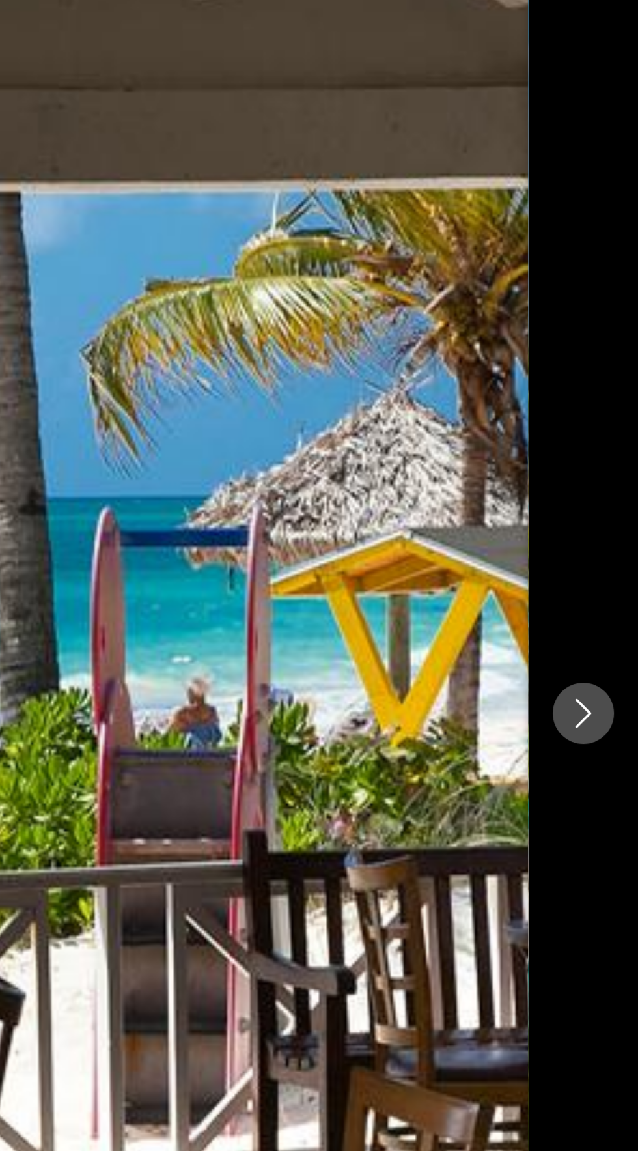
click at [613, 583] on icon "Next image" at bounding box center [609, 576] width 16 height 16
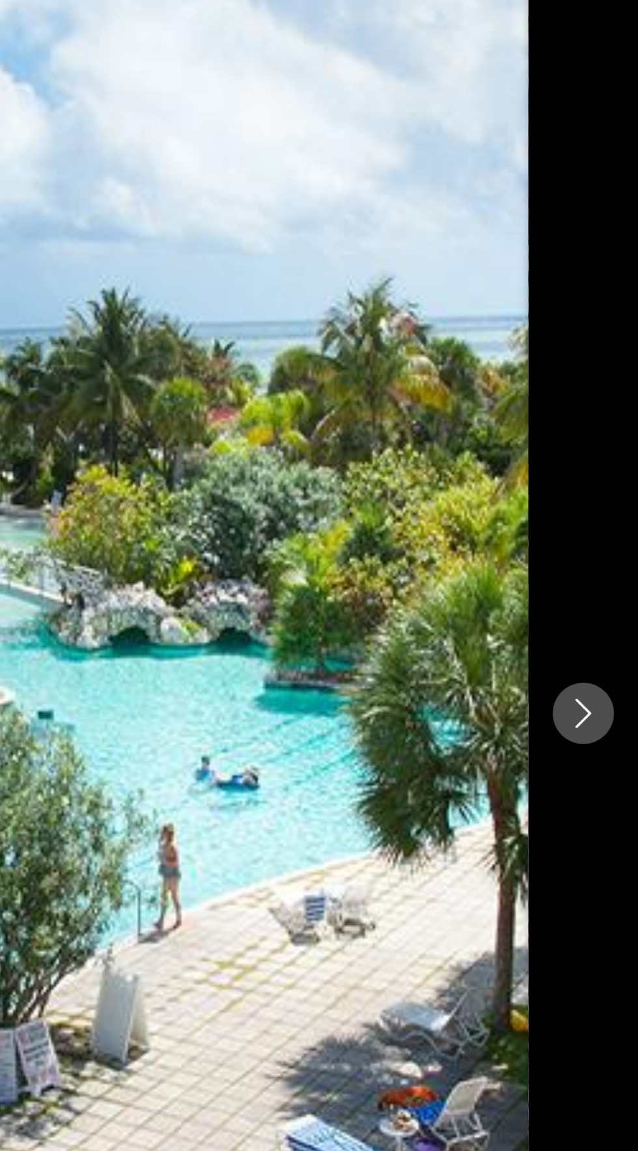
click at [615, 592] on button "Next image" at bounding box center [609, 575] width 33 height 33
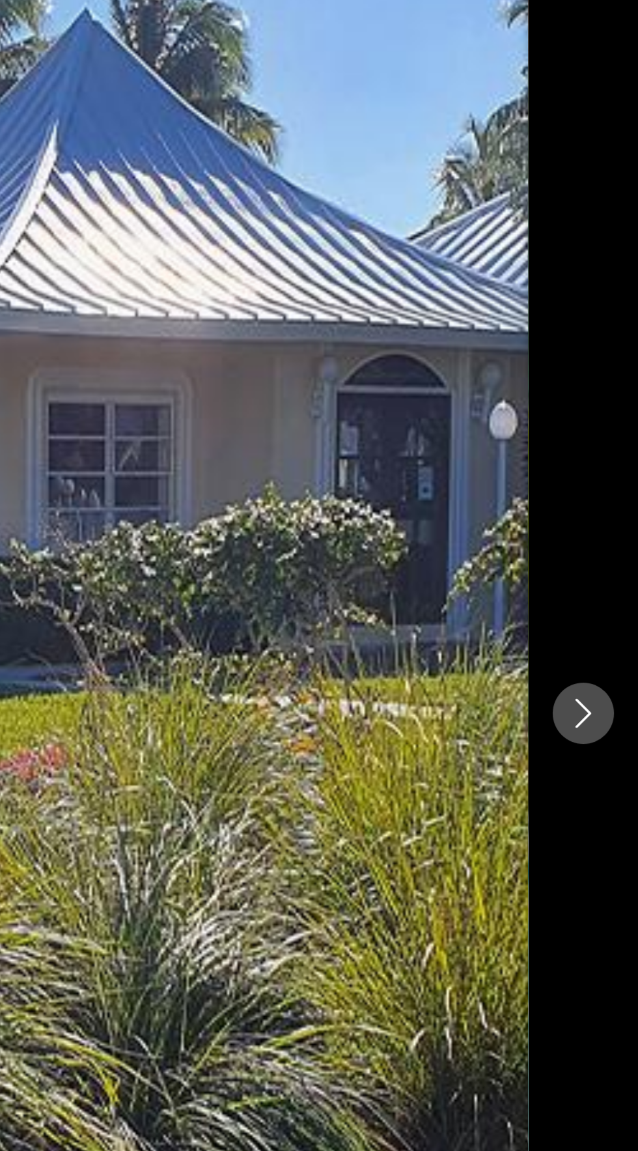
click at [612, 592] on button "Next image" at bounding box center [609, 575] width 33 height 33
